Goal: Check status: Check status

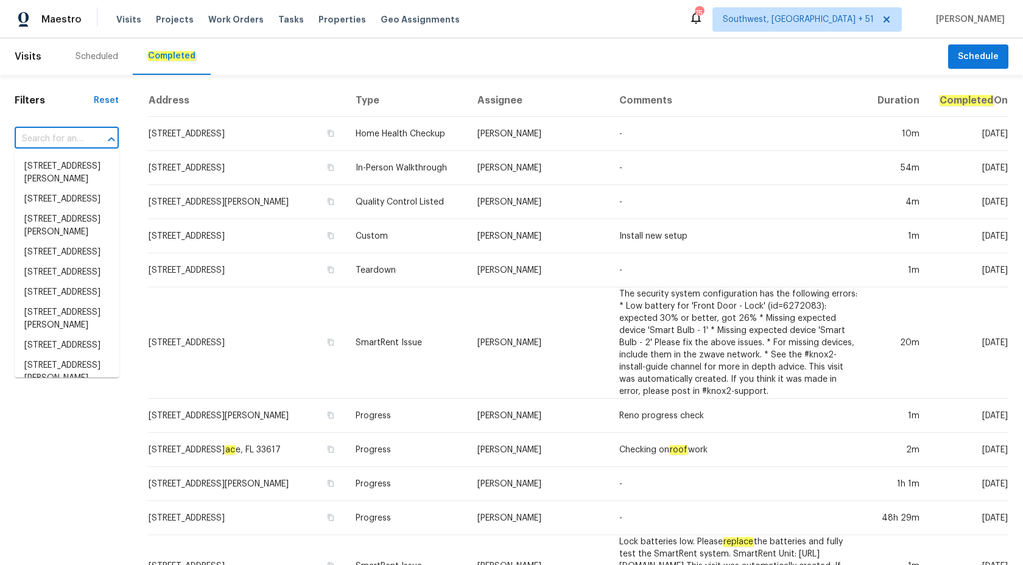
click at [74, 145] on input "text" at bounding box center [50, 139] width 70 height 19
paste input "[STREET_ADDRESS]"
type input "[STREET_ADDRESS]"
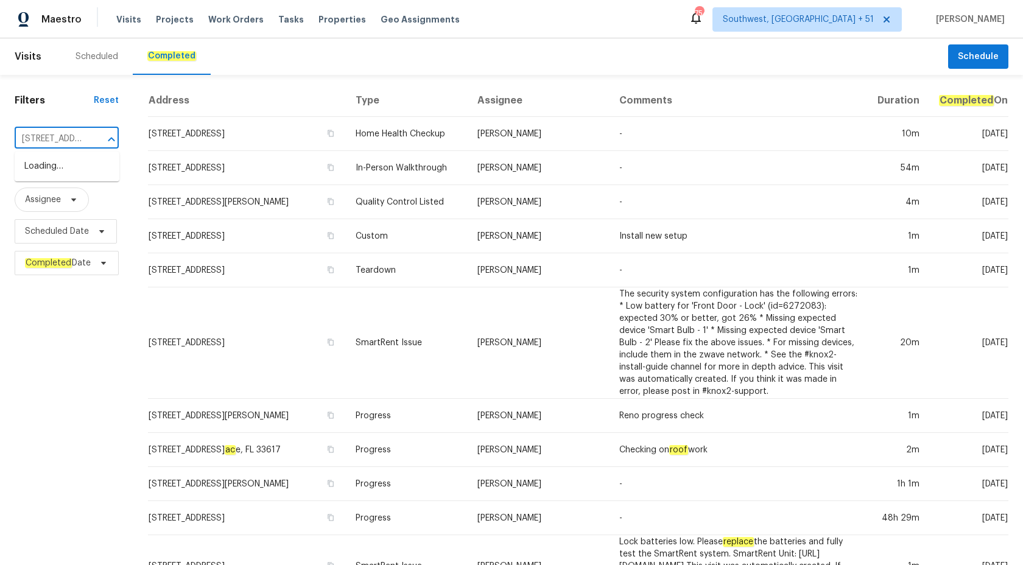
scroll to position [0, 62]
click at [71, 172] on li "[STREET_ADDRESS]" at bounding box center [67, 167] width 105 height 20
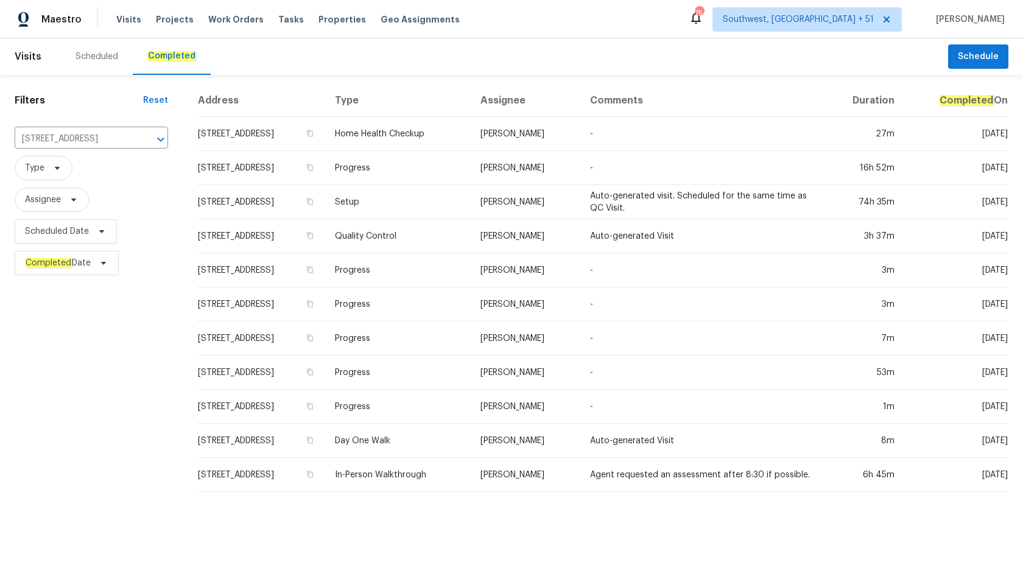
click at [471, 210] on td "Setup" at bounding box center [398, 202] width 146 height 34
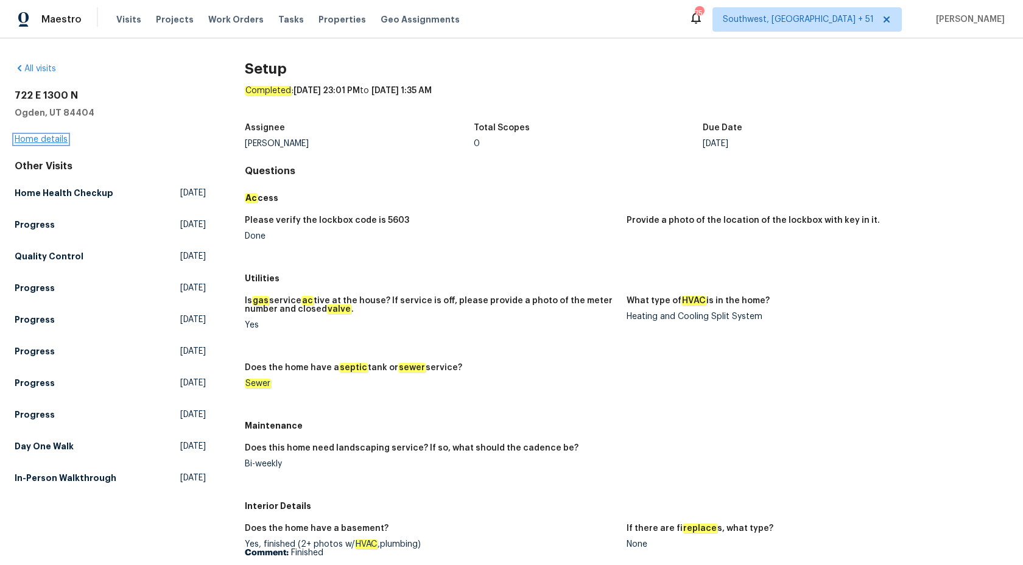
click at [52, 140] on link "Home details" at bounding box center [41, 139] width 53 height 9
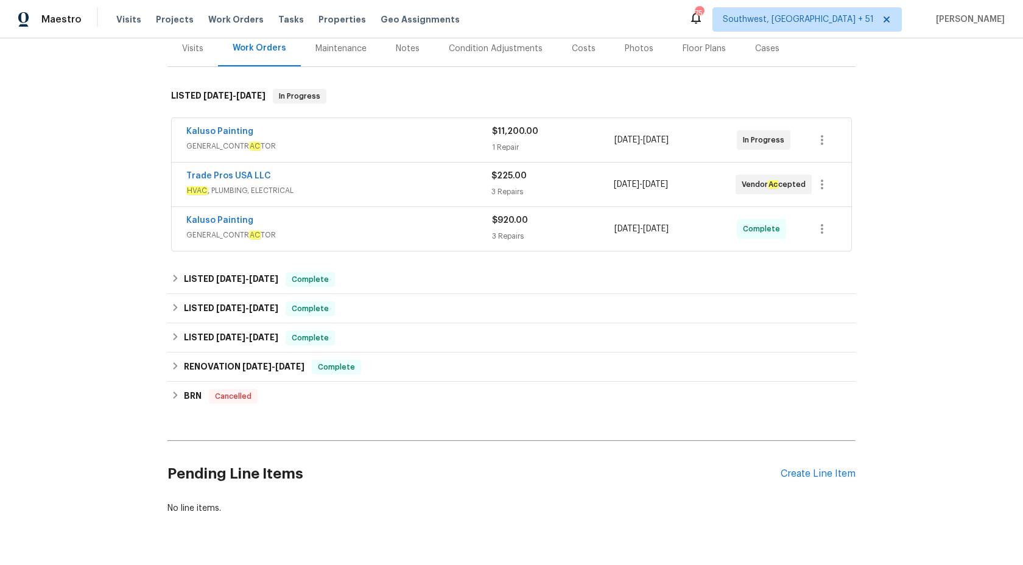
scroll to position [156, 0]
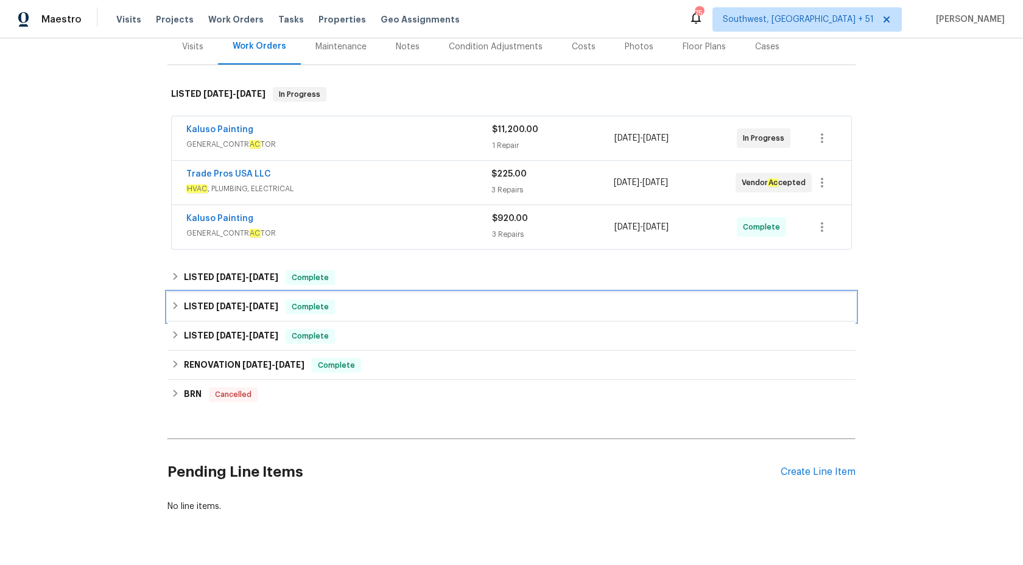
click at [254, 305] on span "[DATE]" at bounding box center [263, 306] width 29 height 9
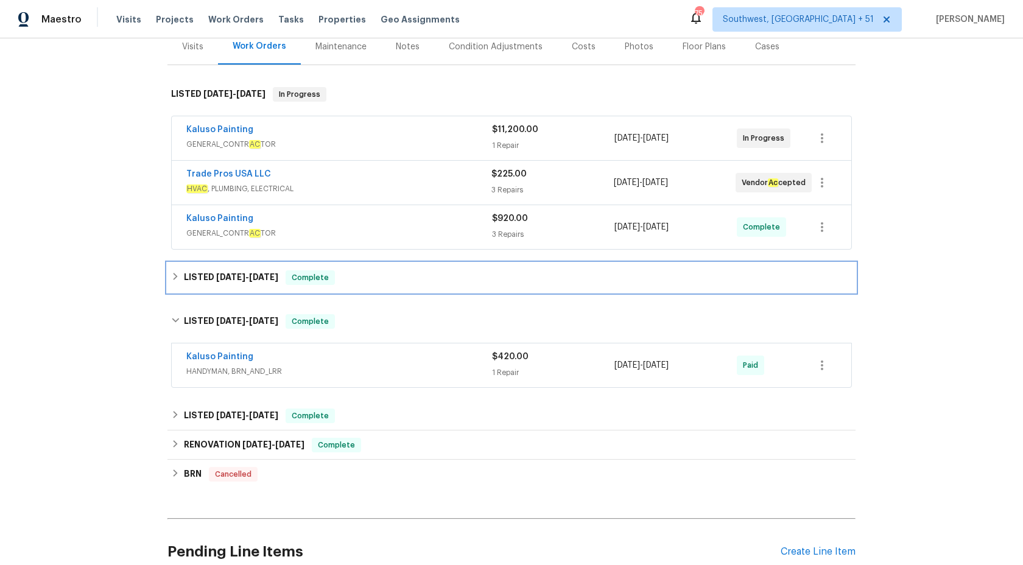
click at [273, 280] on span "[DATE]" at bounding box center [263, 277] width 29 height 9
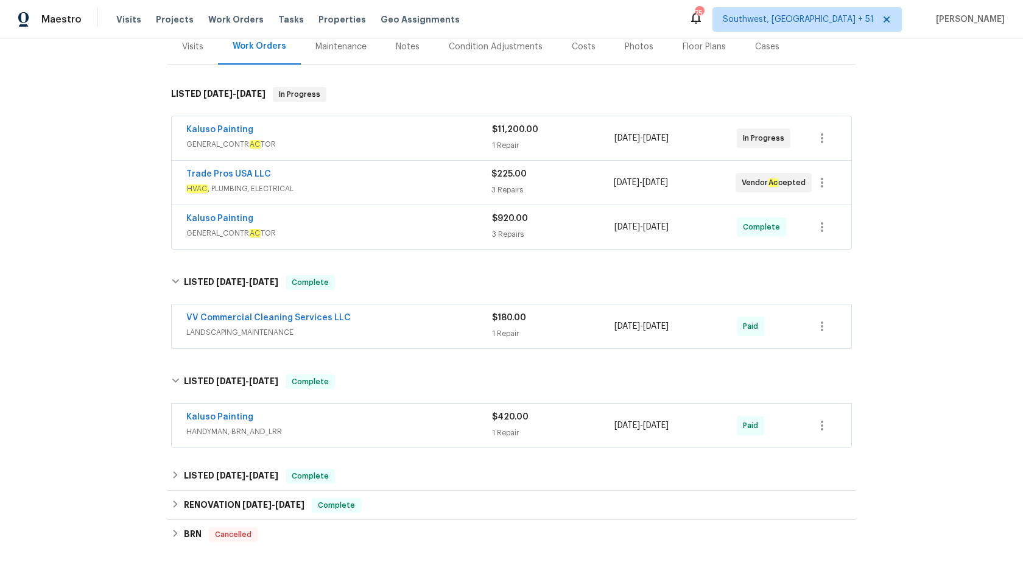
click at [348, 225] on div "Kaluso Painting" at bounding box center [339, 220] width 306 height 15
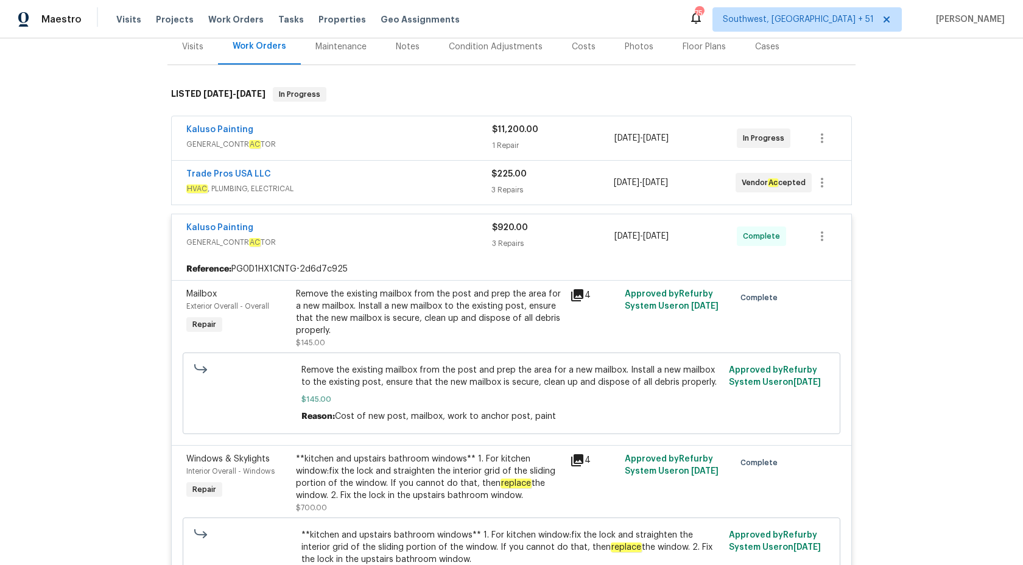
scroll to position [389, 0]
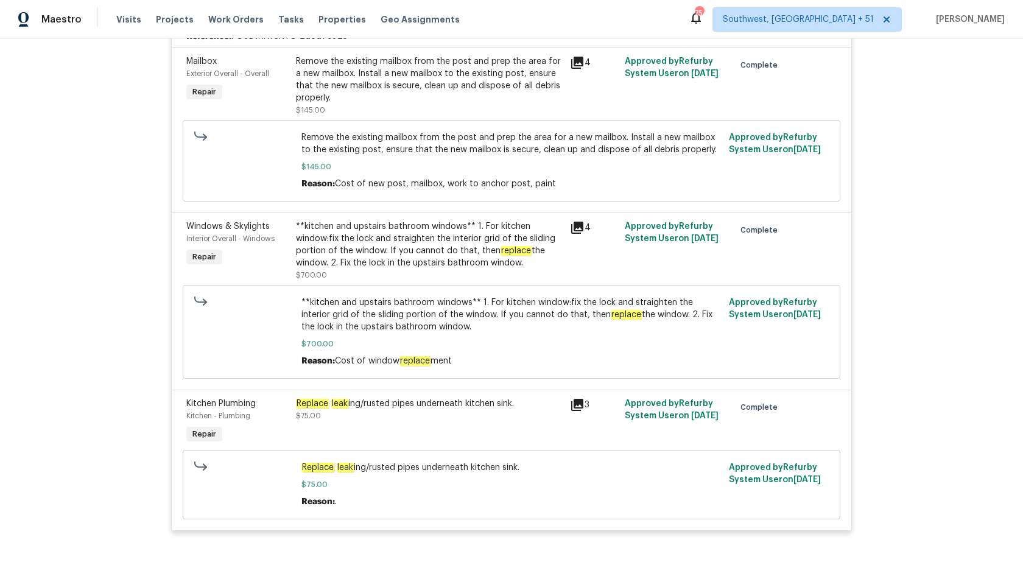
click at [368, 431] on div "Replace leak ing/rusted pipes underneath kitchen sink. $75.00" at bounding box center [429, 422] width 274 height 56
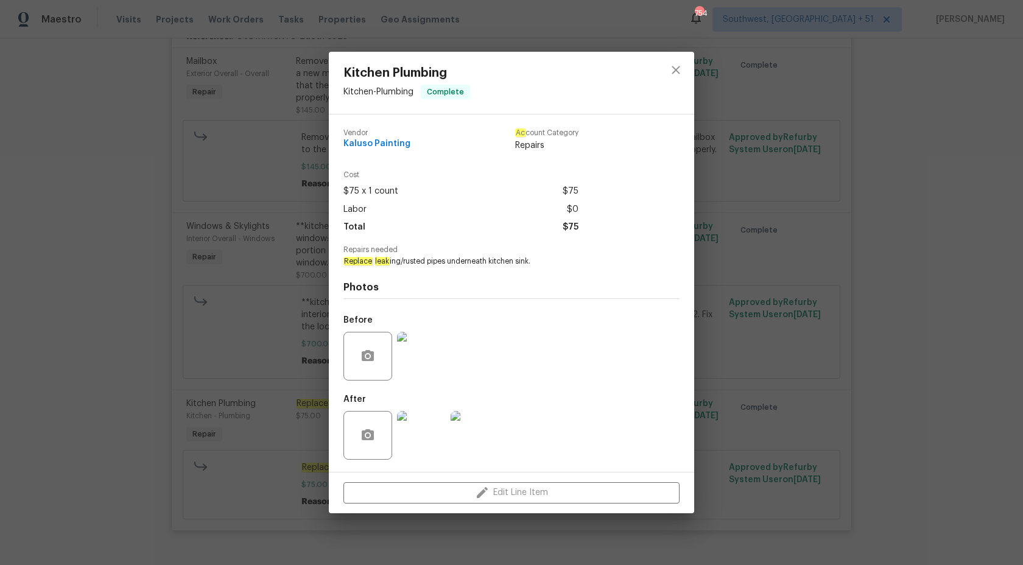
click at [375, 262] on em "Replace" at bounding box center [382, 261] width 15 height 9
copy span "Replace leak ing/rusted pipes underneath kitchen sink."
click at [162, 192] on div "Kitchen Plumbing Kitchen - Plumbing Complete Vendor Kaluso Painting Ac count Ca…" at bounding box center [511, 282] width 1023 height 565
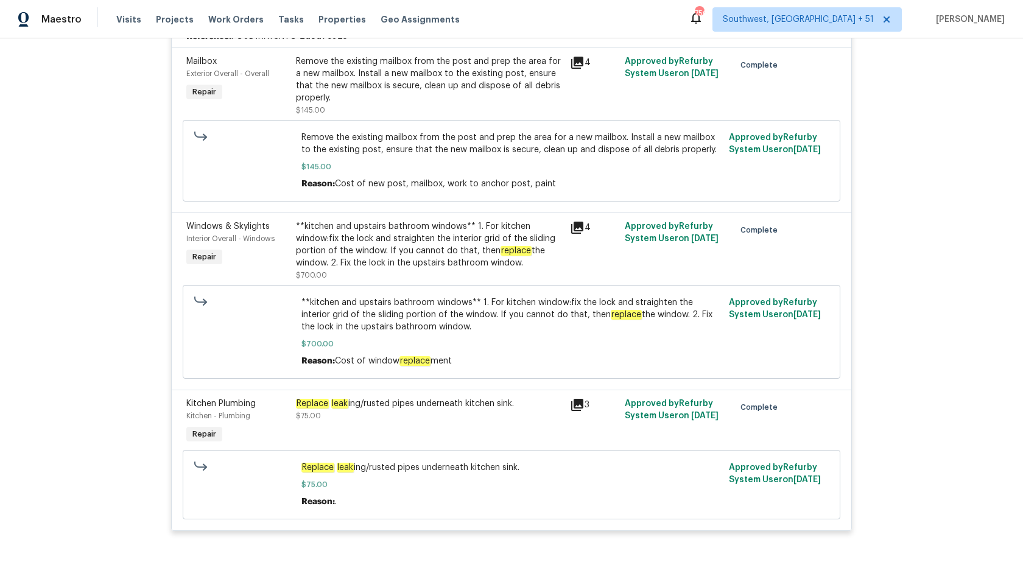
click at [125, 186] on div "B ac k to all projects [STREET_ADDRESS] 4 Beds | 2 Baths | Total: 1725 ft² | Ab…" at bounding box center [511, 301] width 1023 height 527
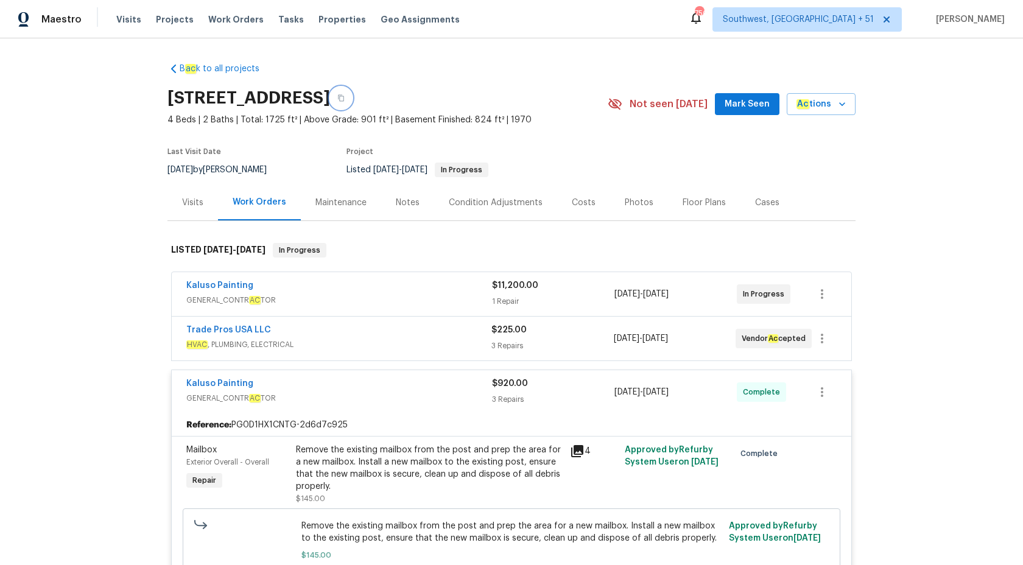
click at [344, 96] on icon "button" at bounding box center [341, 98] width 6 height 7
click at [57, 21] on span "Maestro" at bounding box center [61, 19] width 40 height 12
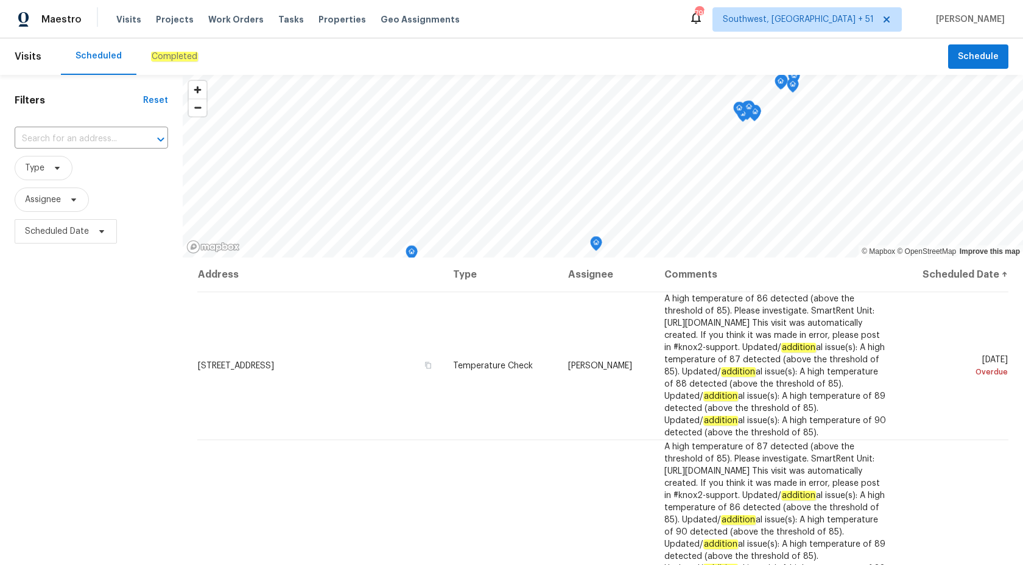
click at [175, 60] on em "Completed" at bounding box center [174, 57] width 47 height 10
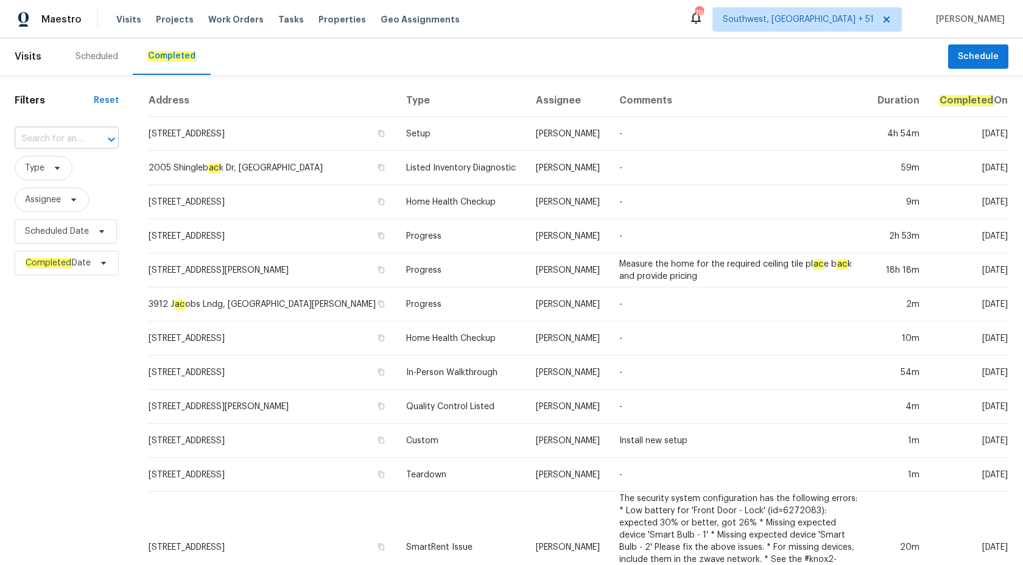
click at [27, 141] on input "text" at bounding box center [50, 139] width 70 height 19
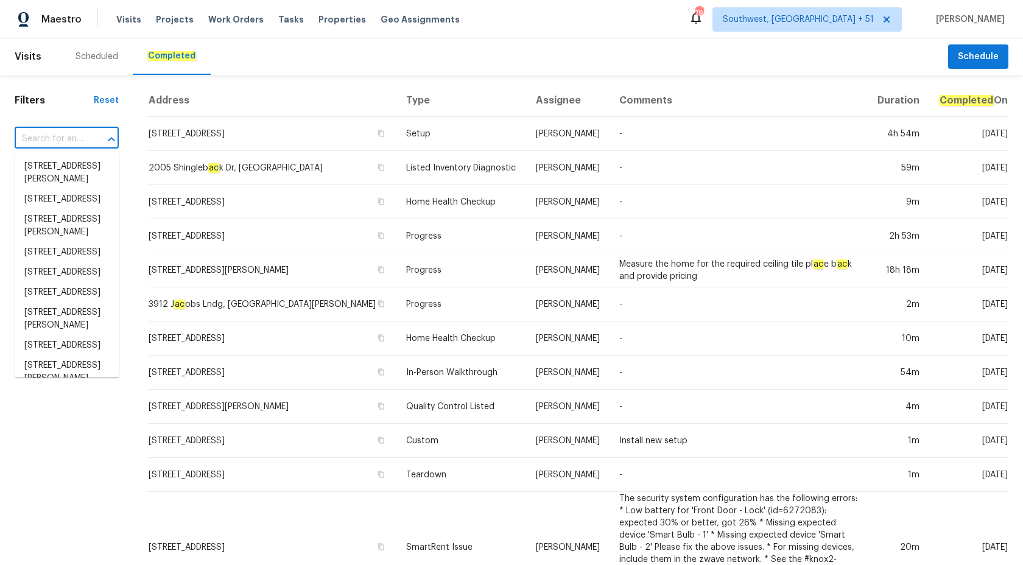
paste input "4209 SW 33rd St, Ocala, FL 34474"
type input "4209 SW 33rd St, Ocala, FL 34474"
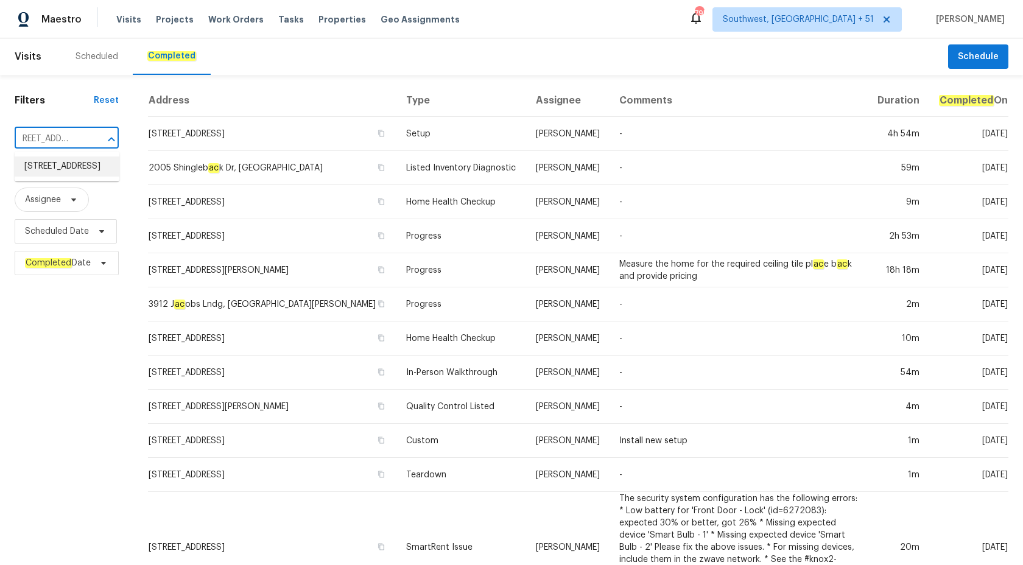
click at [63, 177] on li "4209 SW 33rd St, Ocala, FL 34474" at bounding box center [67, 167] width 105 height 20
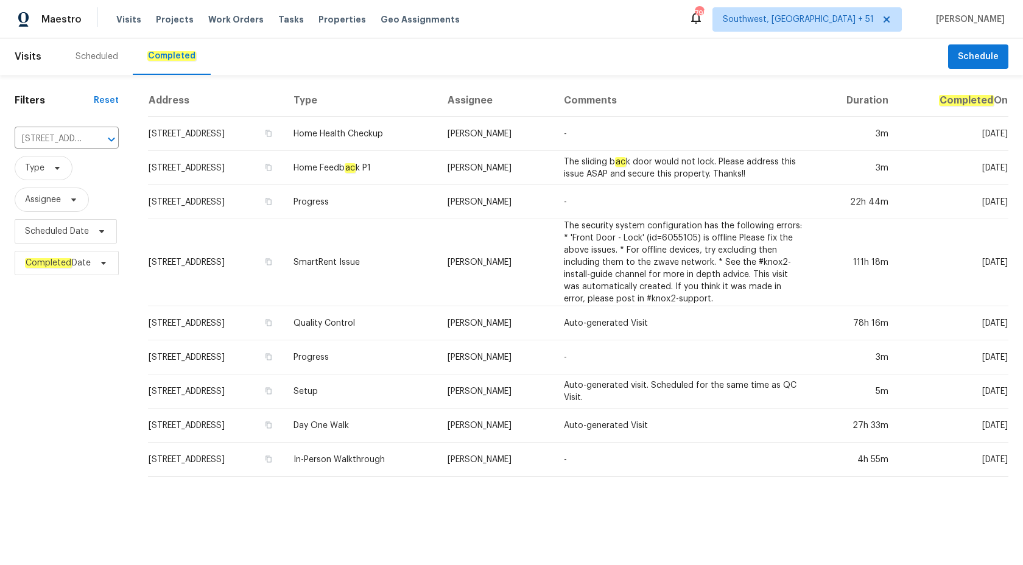
click at [554, 233] on td "[PERSON_NAME]" at bounding box center [496, 262] width 116 height 87
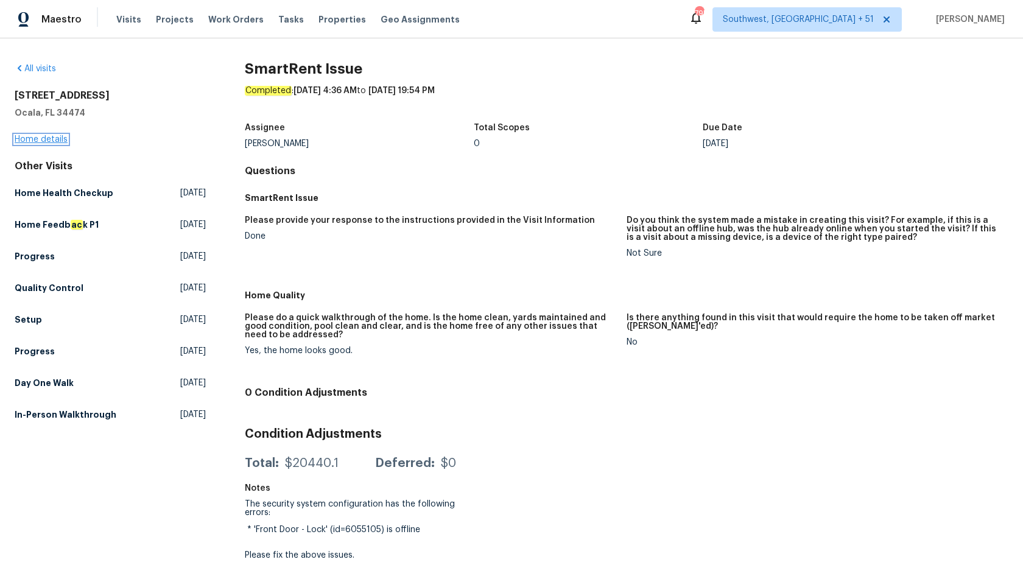
click at [52, 140] on link "Home details" at bounding box center [41, 139] width 53 height 9
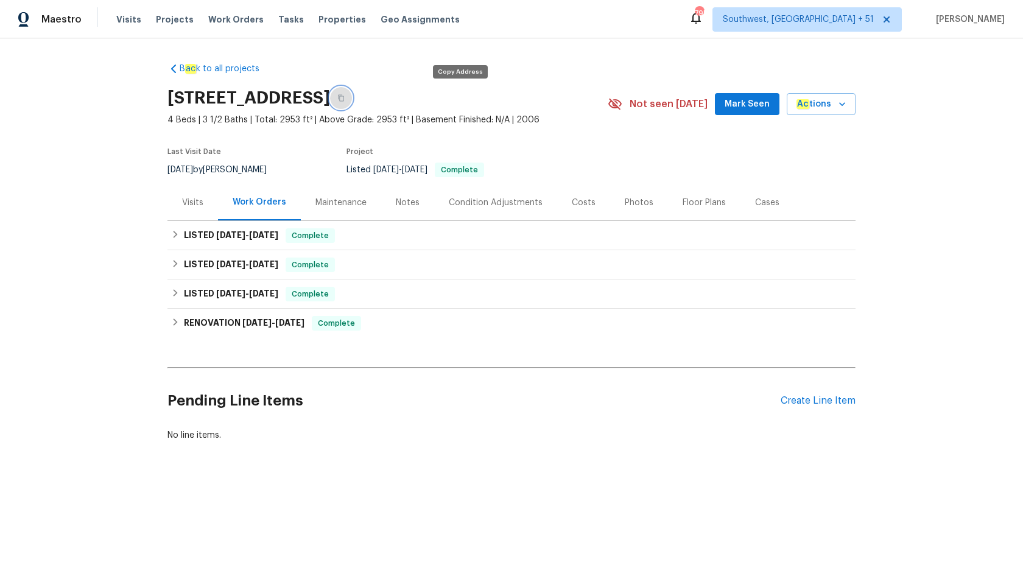
click at [344, 97] on icon "button" at bounding box center [341, 98] width 6 height 7
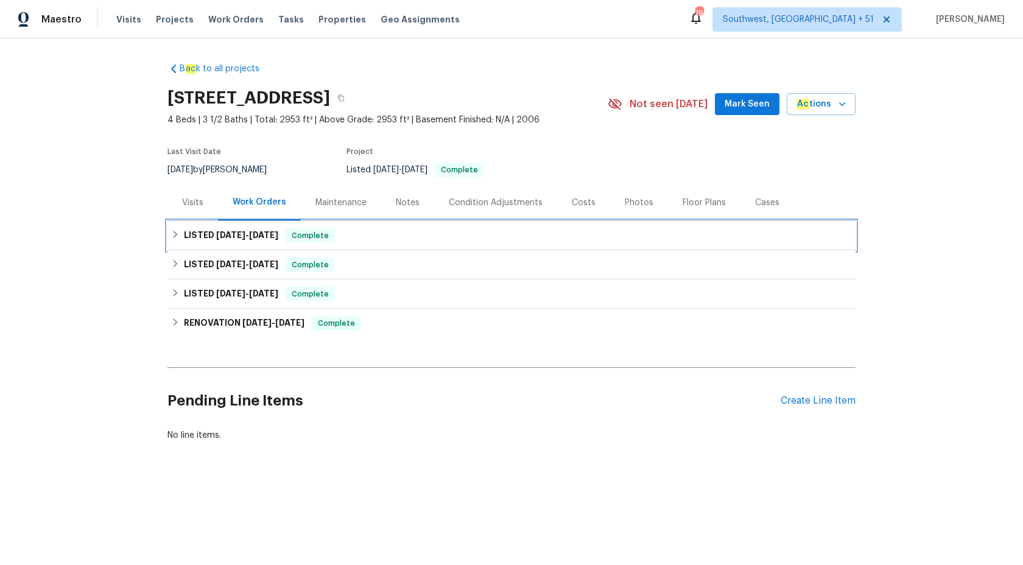
click at [269, 244] on div "LISTED 8/12/25 - 8/20/25 Complete" at bounding box center [511, 235] width 688 height 29
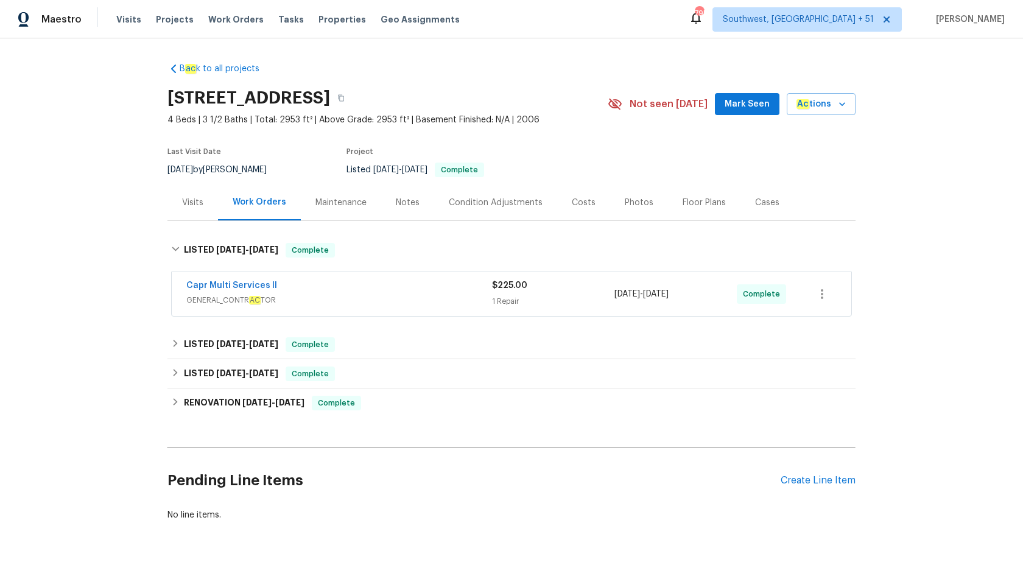
click at [410, 295] on span "GENERAL_CONTR AC TOR" at bounding box center [339, 300] width 306 height 12
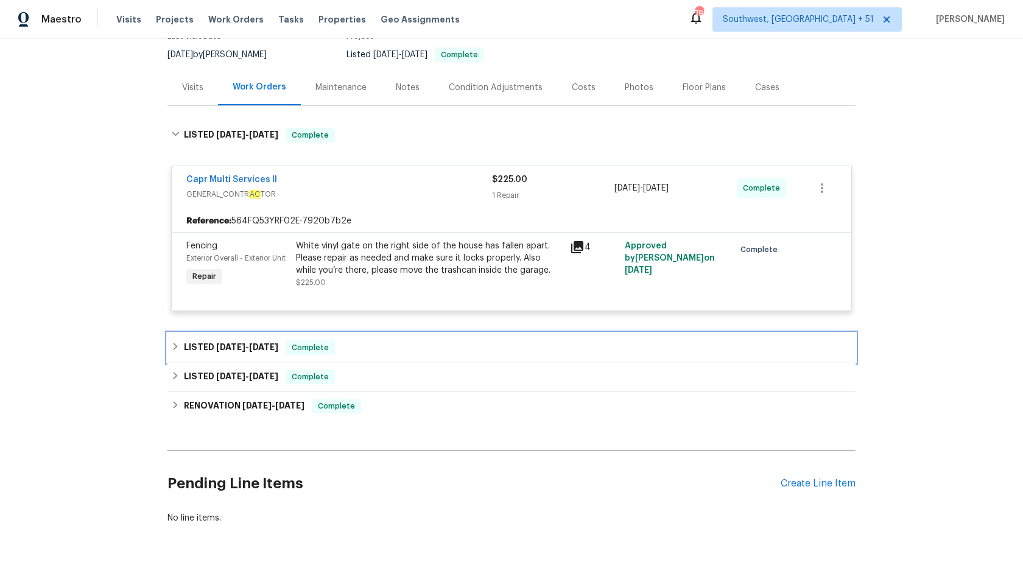
click at [315, 347] on span "Complete" at bounding box center [310, 348] width 47 height 12
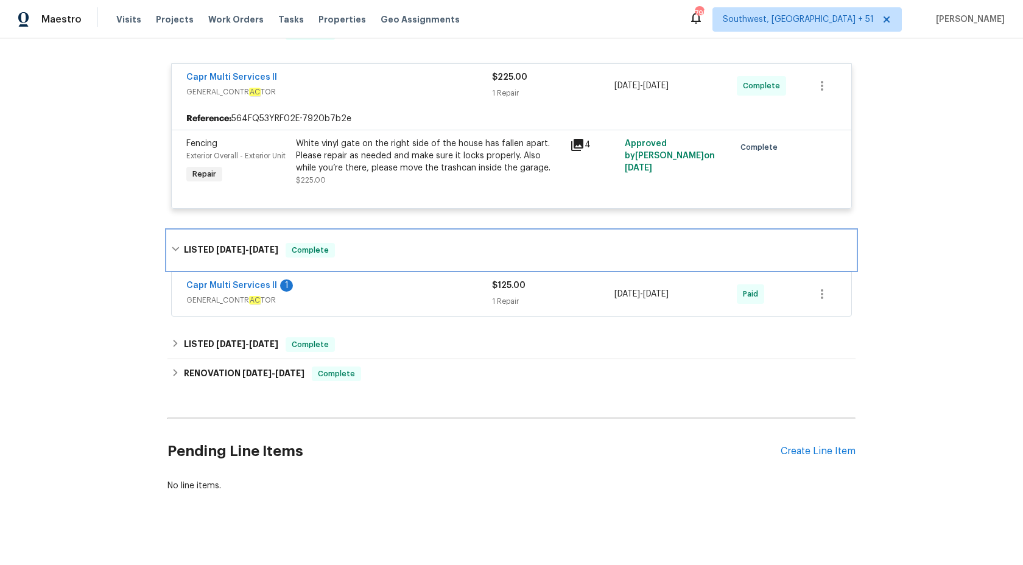
scroll to position [227, 0]
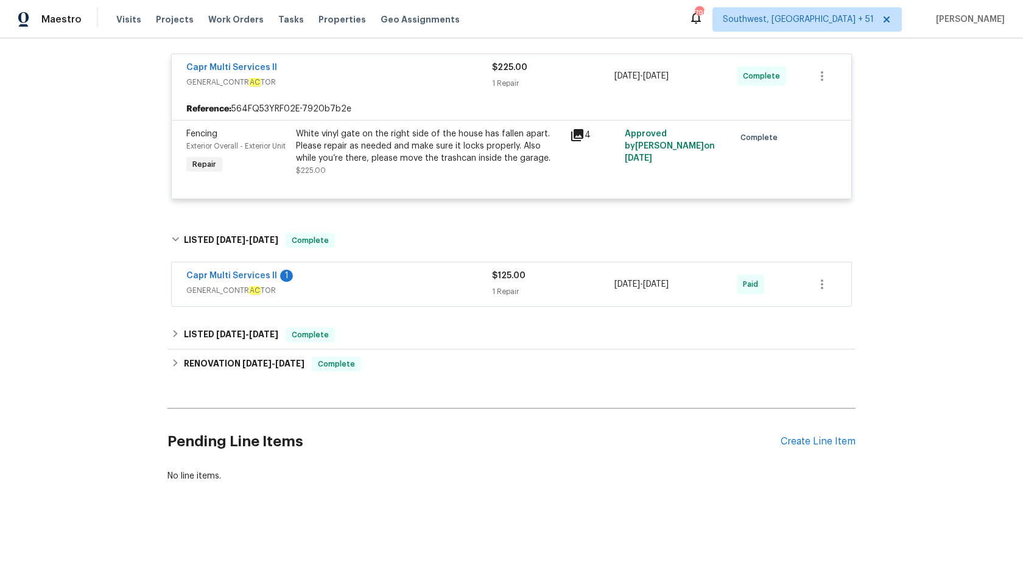
click at [356, 287] on span "GENERAL_CONTR AC TOR" at bounding box center [339, 290] width 306 height 12
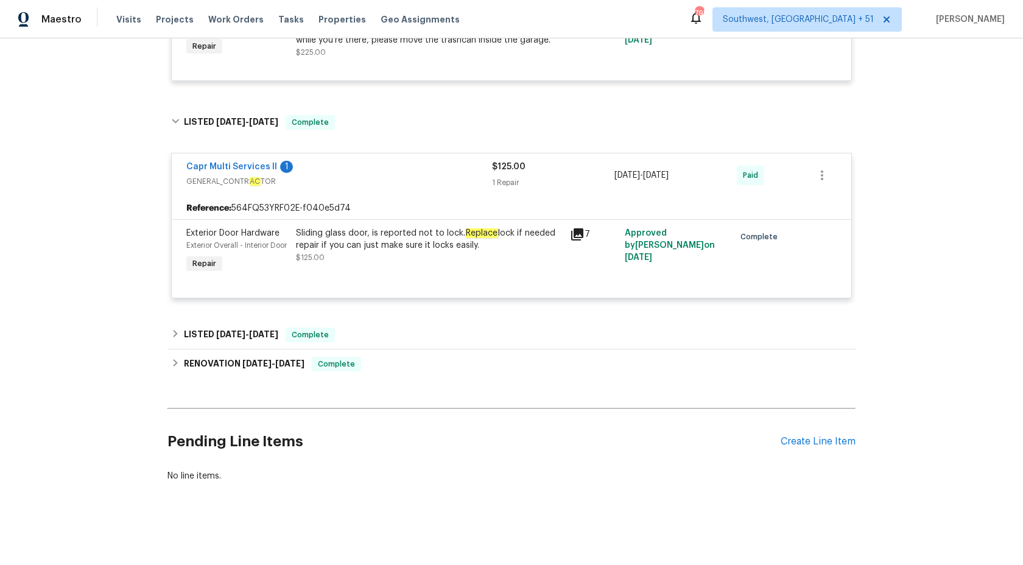
scroll to position [0, 0]
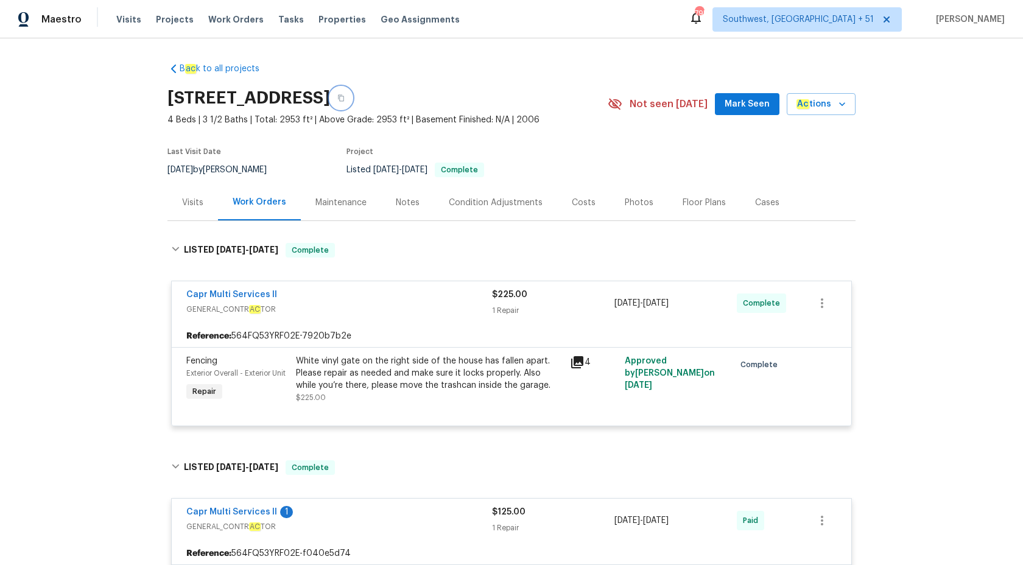
click at [344, 95] on icon "button" at bounding box center [341, 98] width 6 height 7
click at [44, 20] on span "Maestro" at bounding box center [61, 19] width 40 height 12
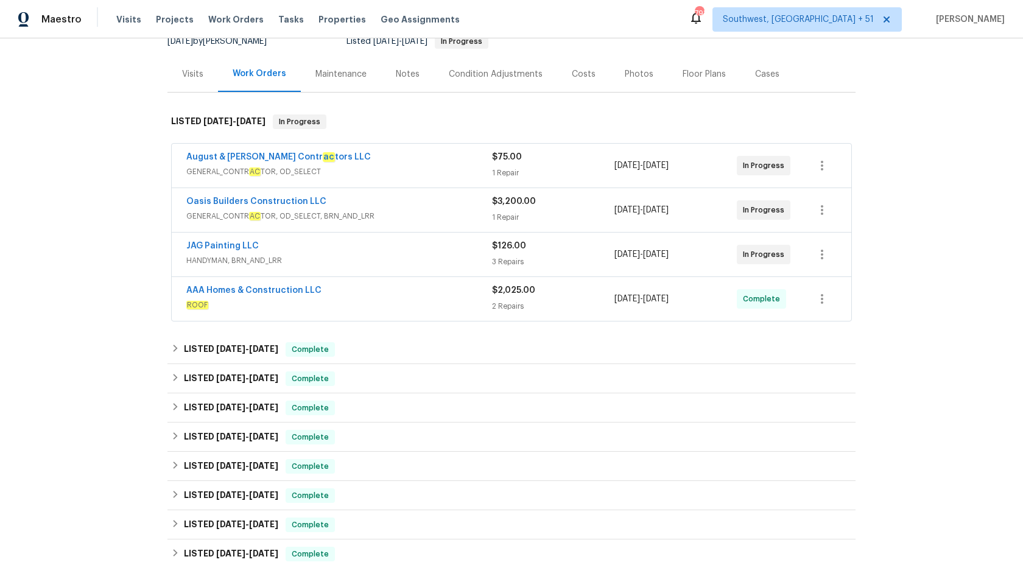
scroll to position [138, 0]
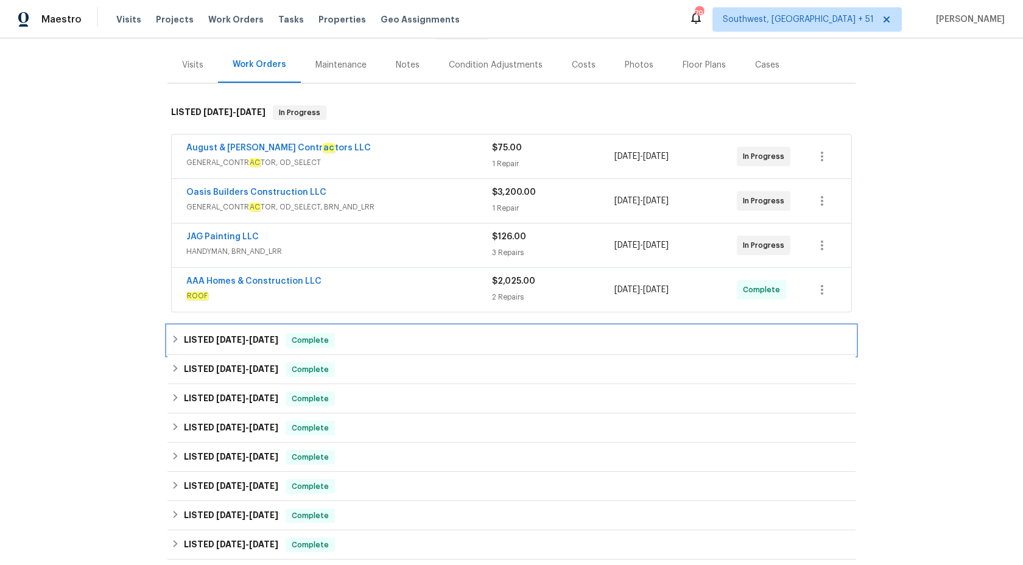
click at [334, 339] on span "Complete" at bounding box center [310, 340] width 47 height 12
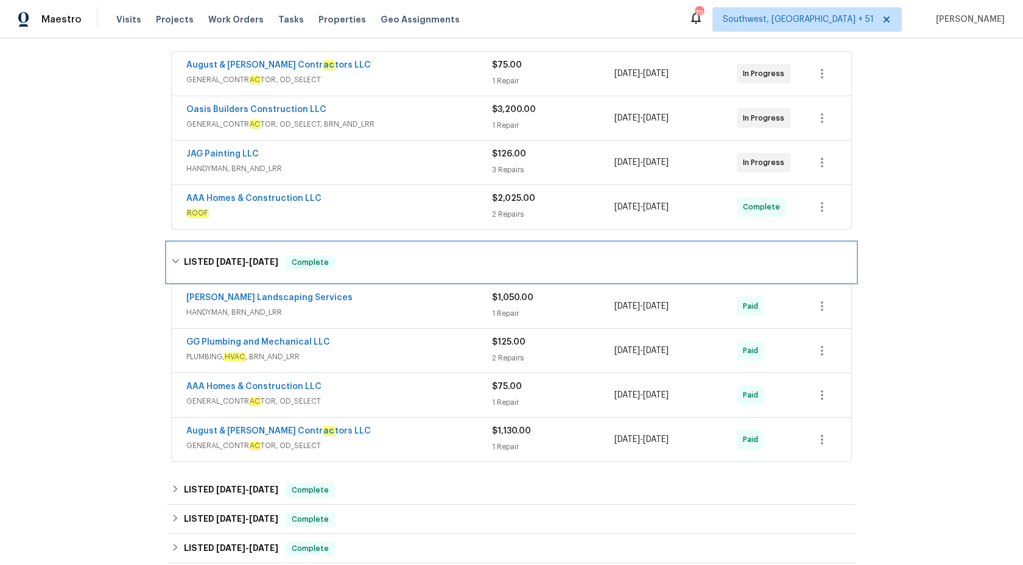
scroll to position [222, 0]
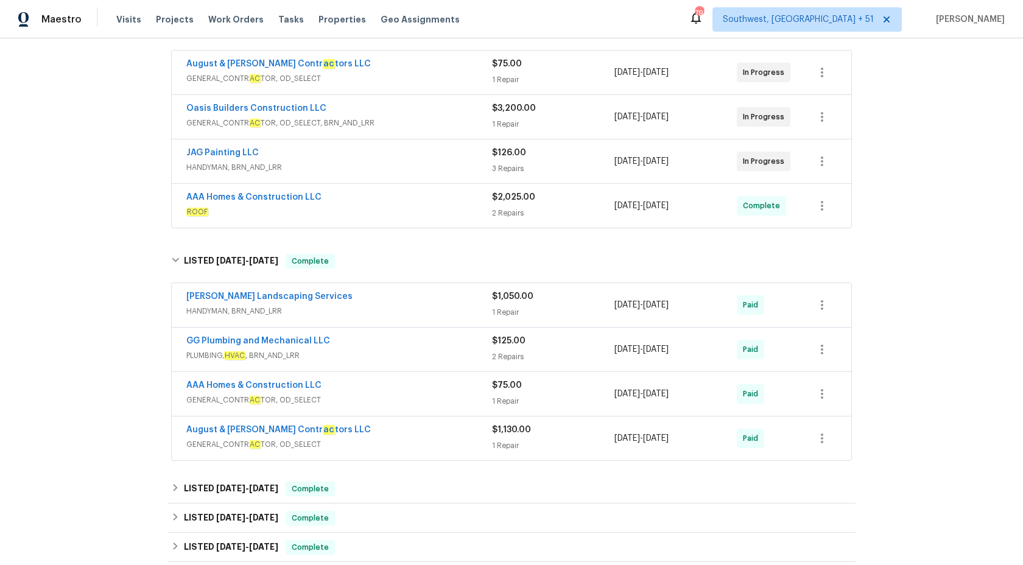
click at [365, 432] on div "August & Suttles Contr ac tors LLC" at bounding box center [339, 431] width 306 height 15
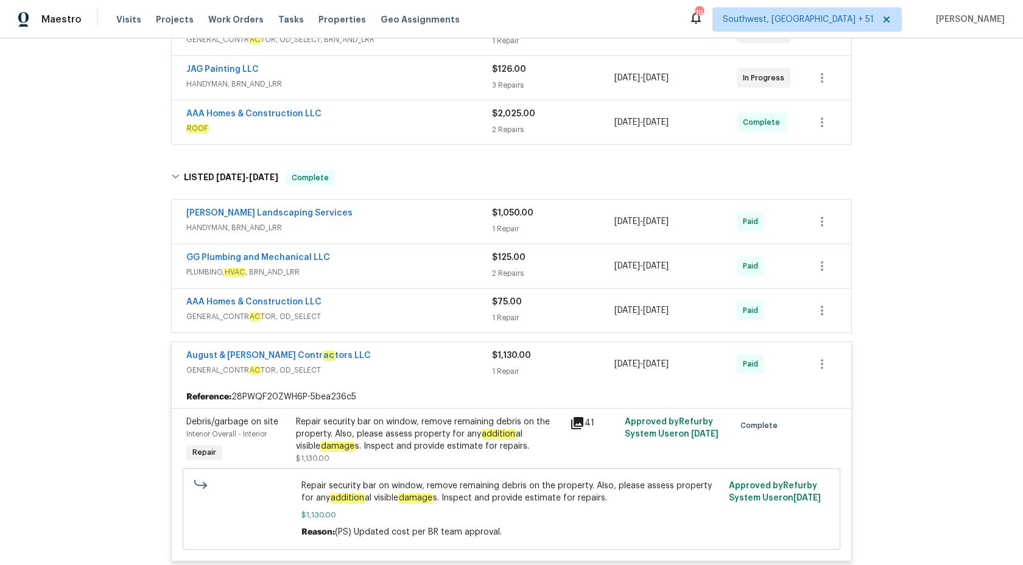
scroll to position [348, 0]
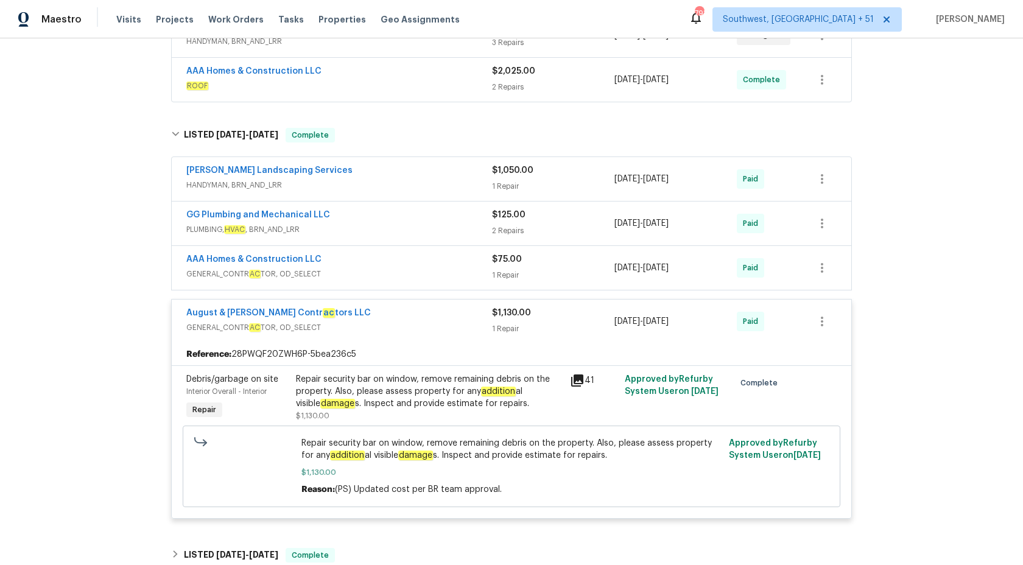
click at [504, 313] on span "$1,130.00" at bounding box center [511, 313] width 39 height 9
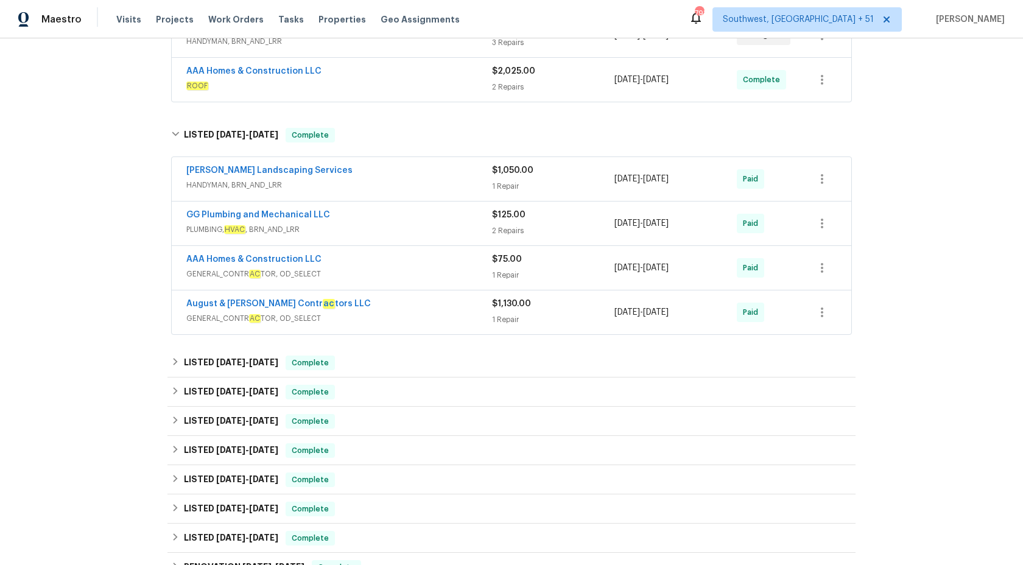
click at [420, 241] on div "GG Plumbing and Mechanical LLC PLUMBING, HVAC , BRN_AND_LRR $125.00 2 Repairs 7…" at bounding box center [512, 224] width 680 height 44
click at [426, 227] on span "PLUMBING, HVAC , BRN_AND_LRR" at bounding box center [339, 229] width 306 height 12
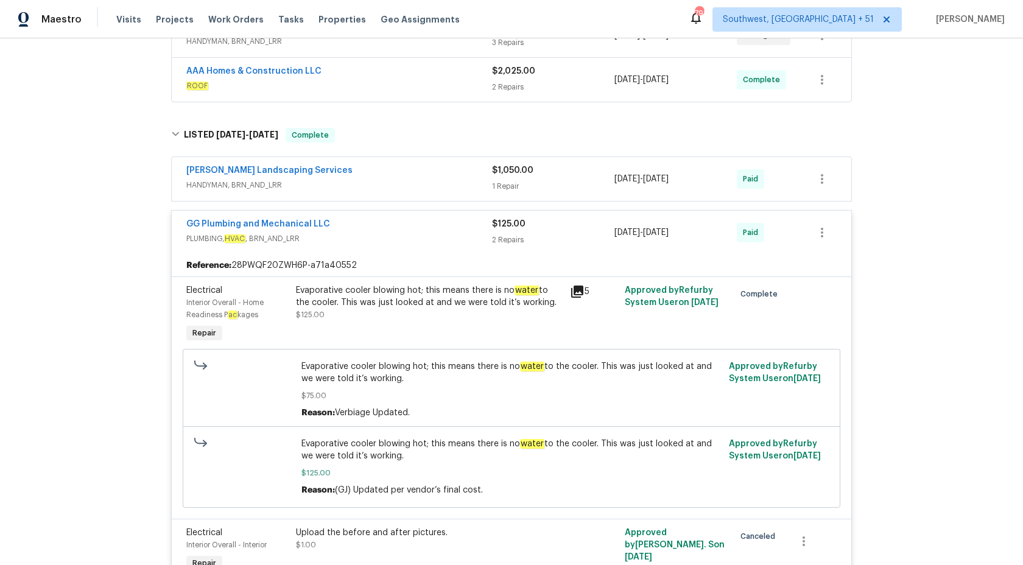
click at [426, 227] on div "GG Plumbing and Mechanical LLC" at bounding box center [339, 225] width 306 height 15
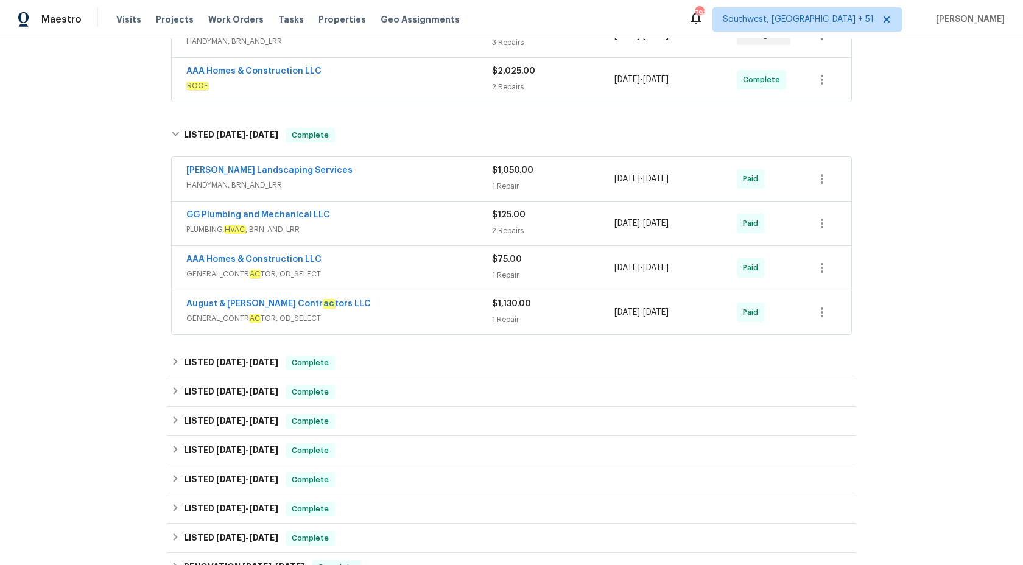
click at [448, 180] on span "HANDYMAN, BRN_AND_LRR" at bounding box center [339, 185] width 306 height 12
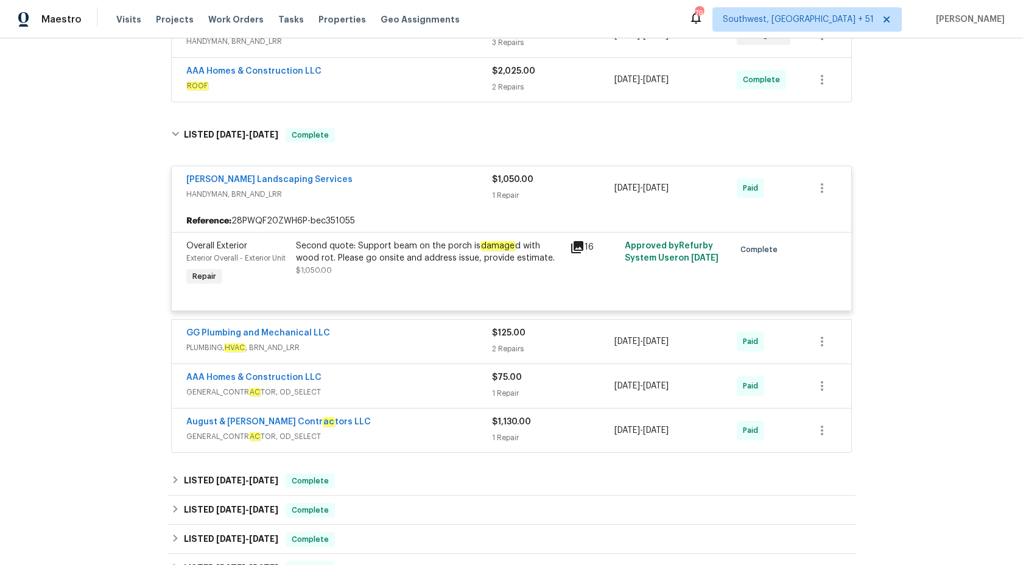
click at [448, 180] on div "Rodriguez Landscaping Services" at bounding box center [339, 181] width 306 height 15
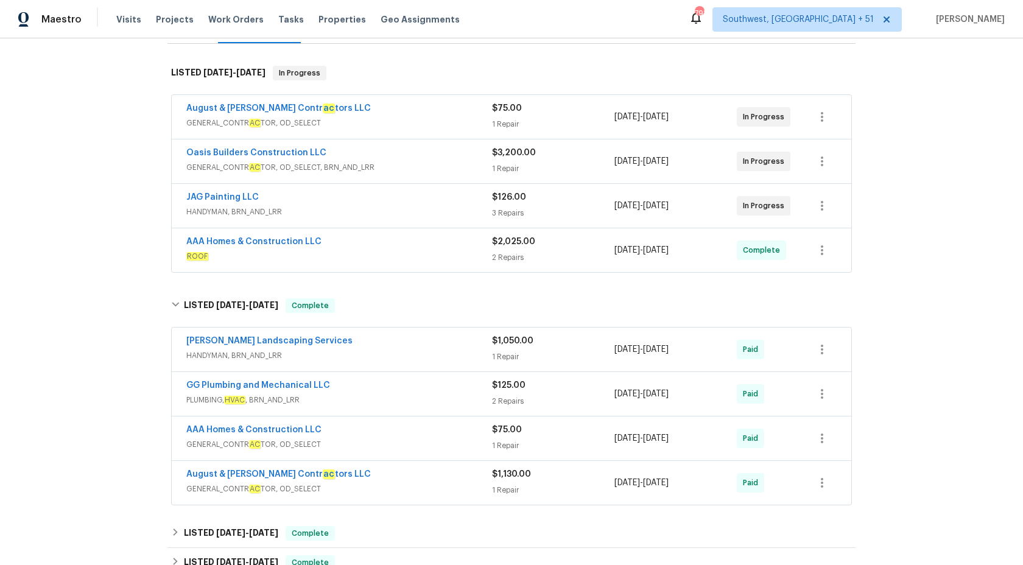
scroll to position [167, 0]
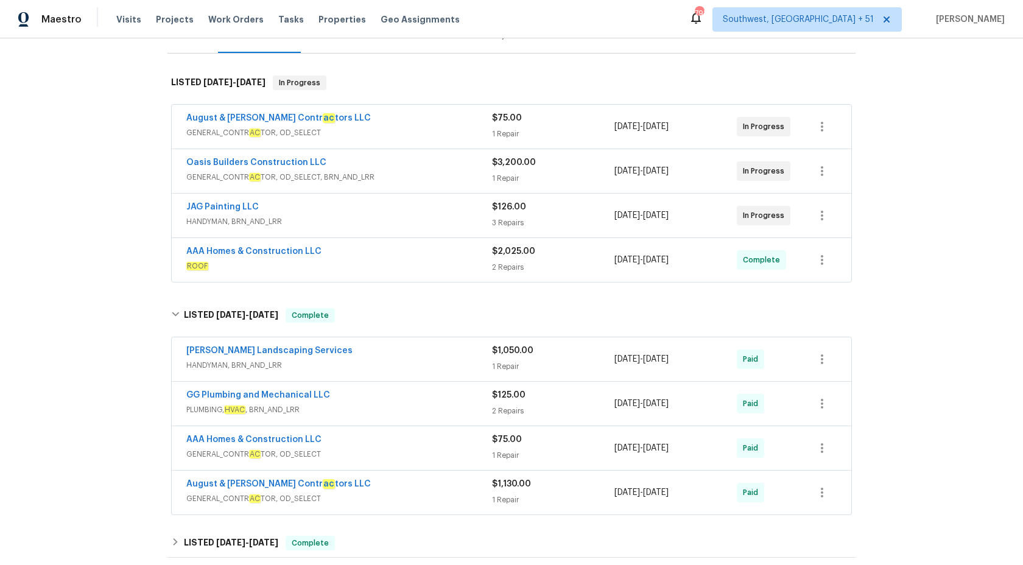
click at [457, 262] on span "ROOF" at bounding box center [339, 266] width 306 height 12
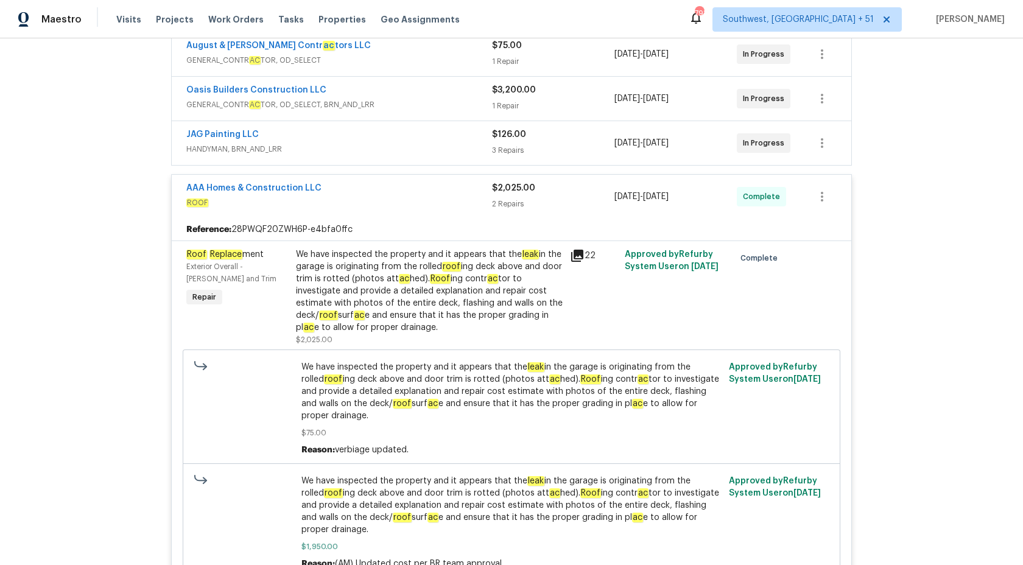
scroll to position [313, 0]
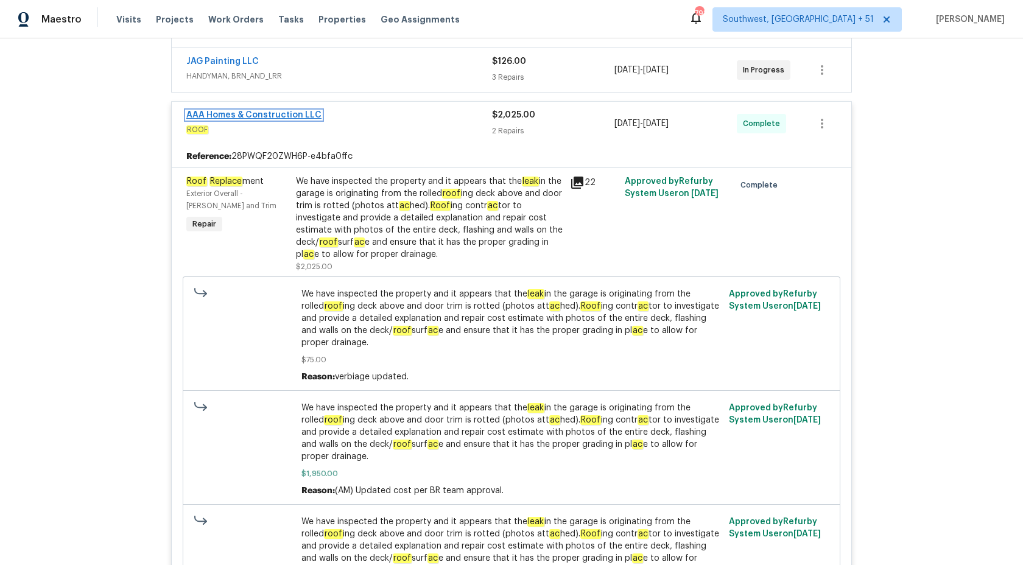
click at [253, 117] on link "AAA Homes & Construction LLC" at bounding box center [253, 115] width 135 height 9
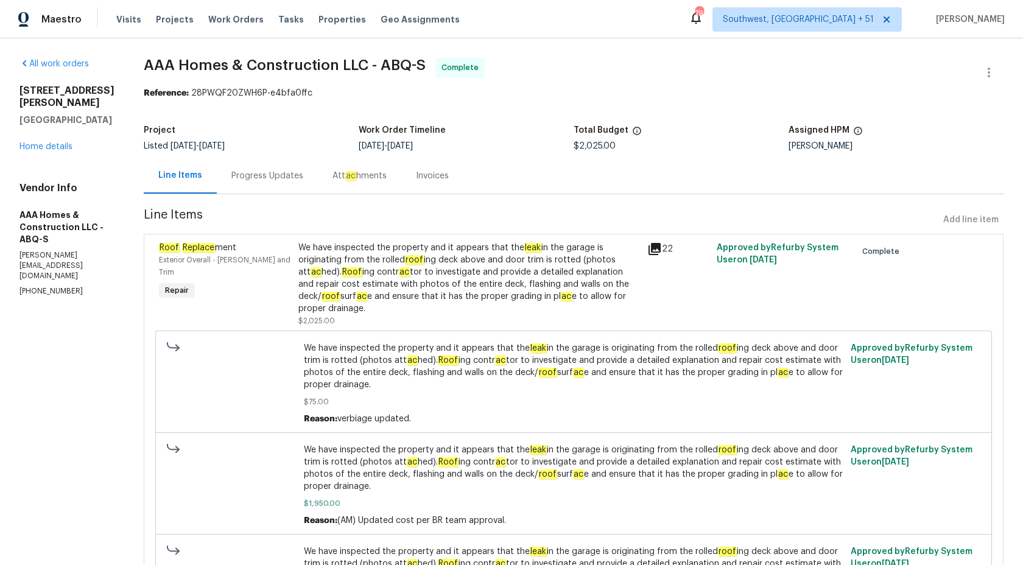
click at [264, 171] on div "Progress Updates" at bounding box center [267, 176] width 72 height 12
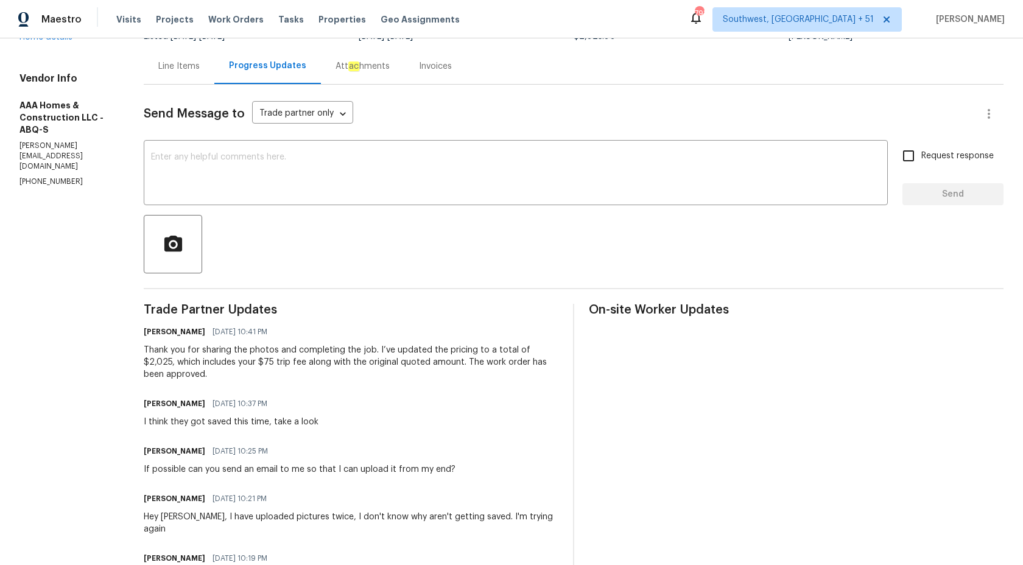
scroll to position [3, 0]
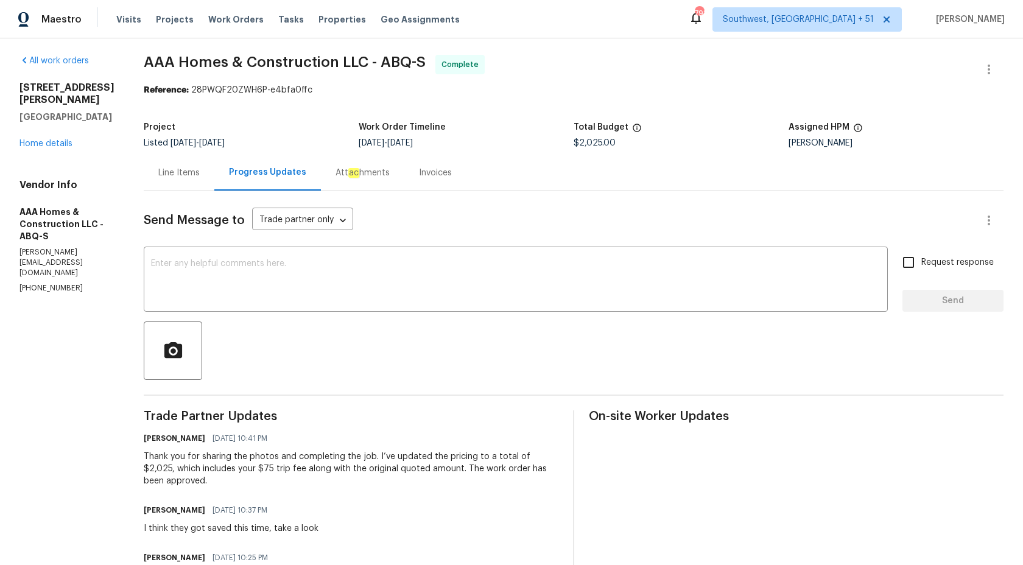
click at [409, 181] on div "Invoices" at bounding box center [435, 173] width 62 height 36
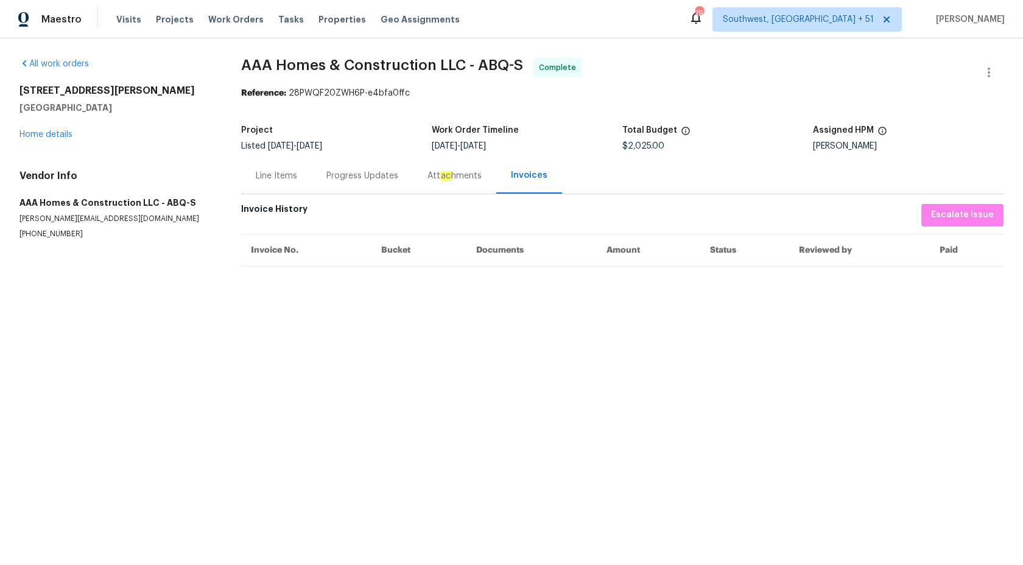
click at [351, 174] on div "Progress Updates" at bounding box center [362, 176] width 72 height 12
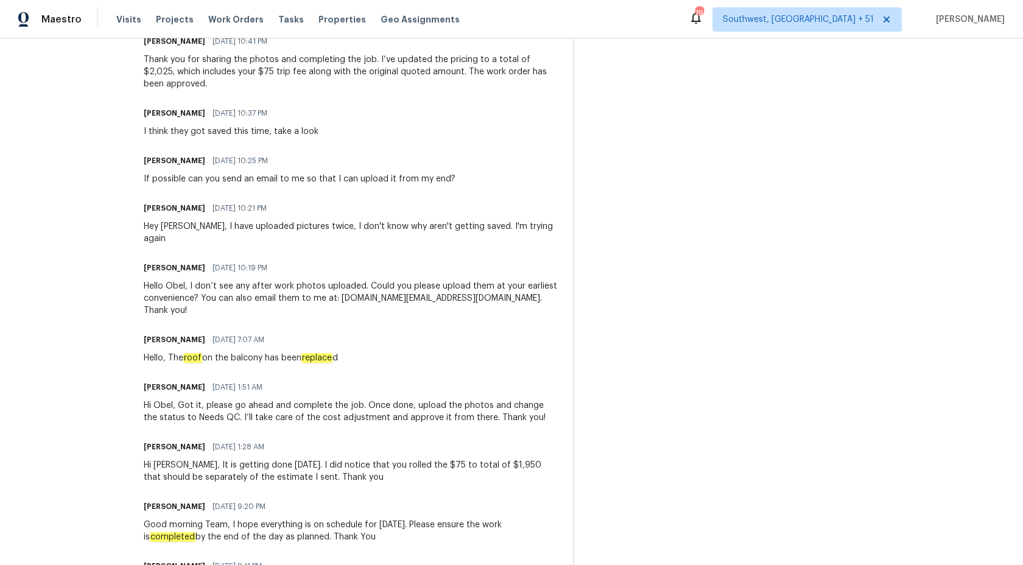
scroll to position [308, 0]
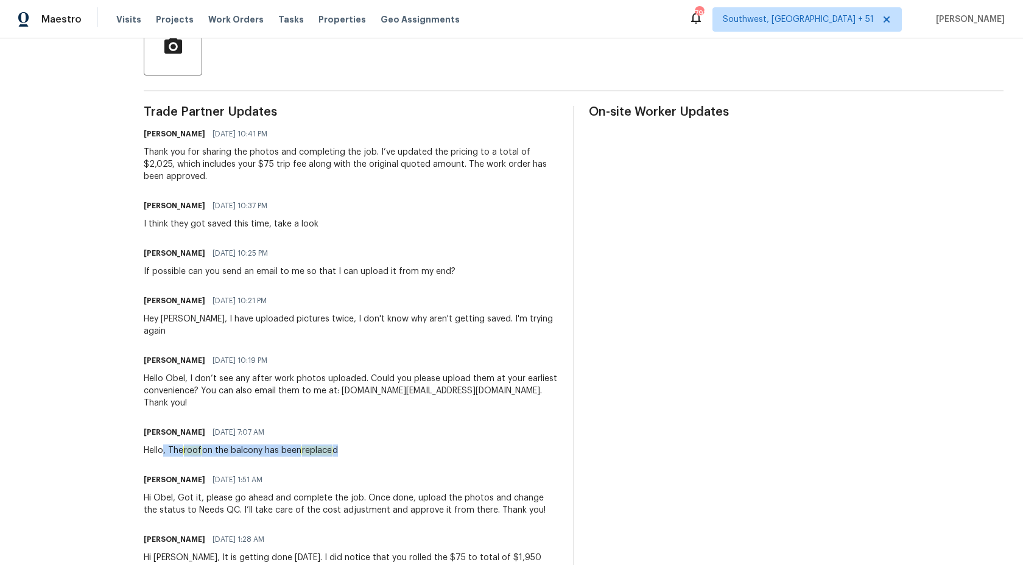
drag, startPoint x: 164, startPoint y: 426, endPoint x: 362, endPoint y: 431, distance: 198.0
click at [362, 431] on div "Obel Solis 08/27/2025 7:07 AM Hello, The roof on the balcony has been replace d" at bounding box center [351, 440] width 415 height 33
copy div ", The roof on the balcony has been replace d"
click at [63, 29] on div "Maestro" at bounding box center [41, 19] width 82 height 24
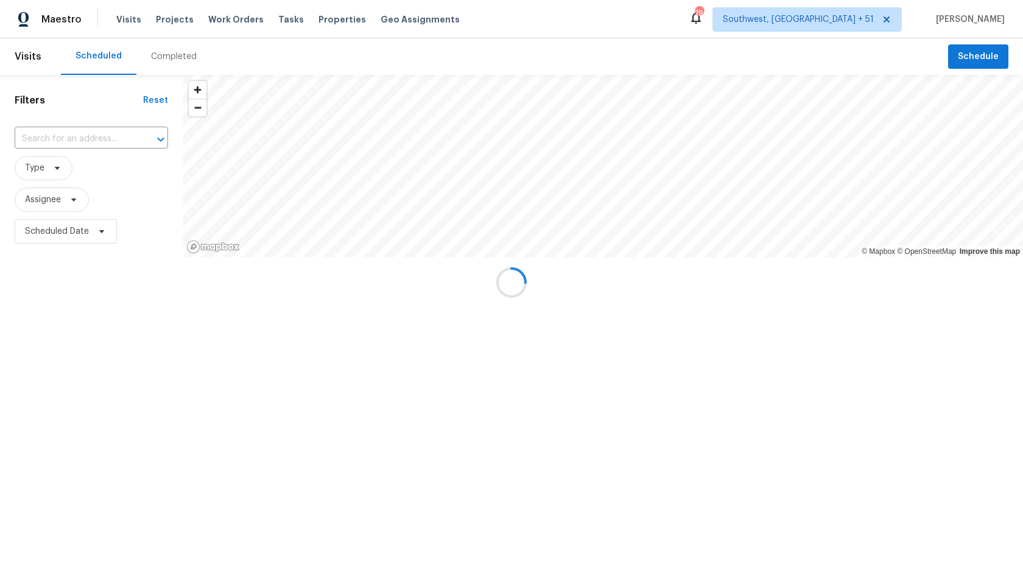
click at [65, 18] on div at bounding box center [511, 282] width 1023 height 565
